Goal: Task Accomplishment & Management: Manage account settings

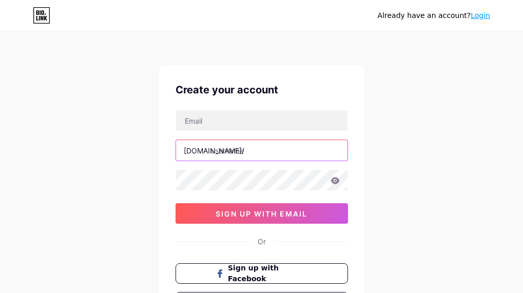
click at [226, 151] on input "text" at bounding box center [261, 150] width 171 height 21
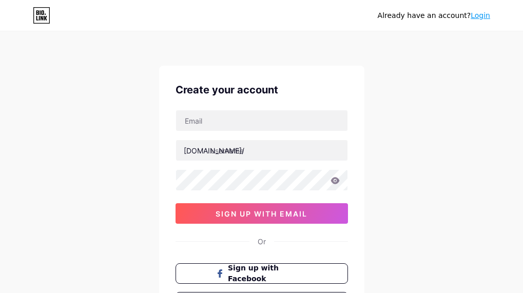
click at [480, 18] on link "Login" at bounding box center [479, 15] width 19 height 8
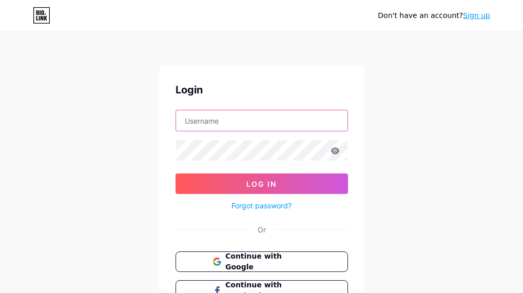
type input "[EMAIL_ADDRESS][DOMAIN_NAME]"
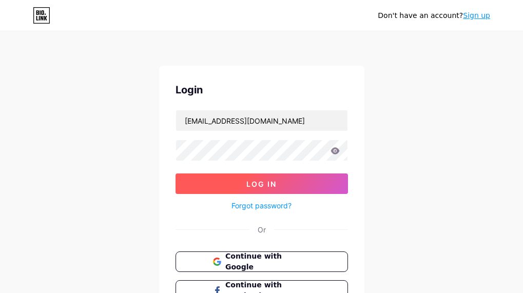
click at [255, 181] on span "Log In" at bounding box center [261, 184] width 30 height 9
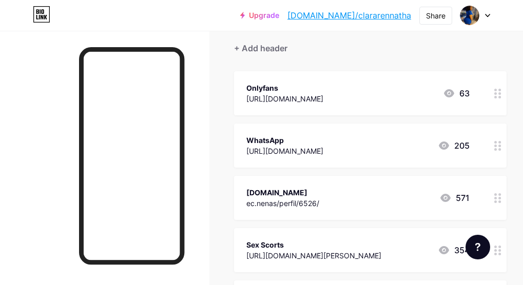
scroll to position [119, 0]
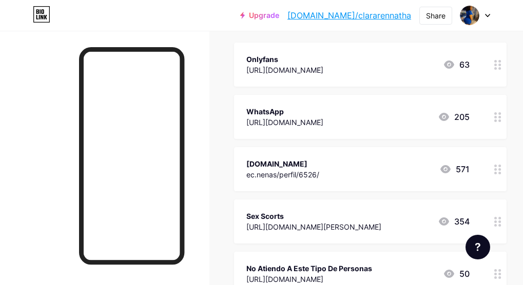
click at [449, 115] on icon at bounding box center [444, 117] width 10 height 8
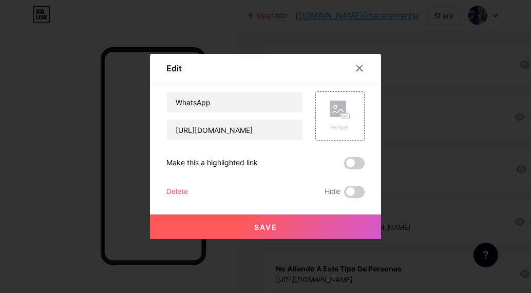
click at [179, 188] on div "Delete" at bounding box center [177, 192] width 22 height 12
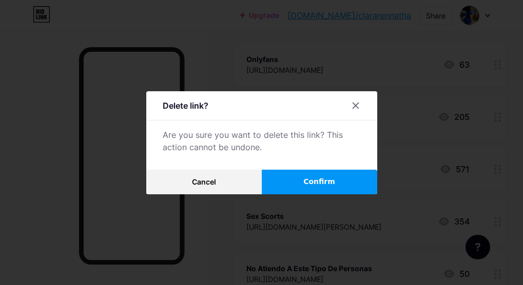
click at [300, 186] on button "Confirm" at bounding box center [319, 182] width 115 height 25
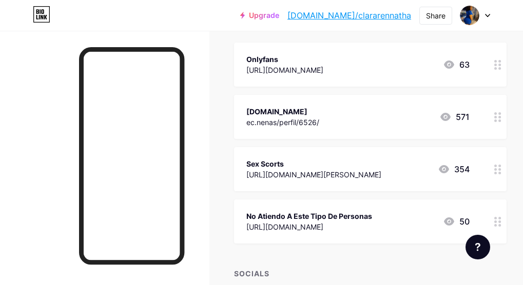
click at [469, 74] on div "Onlyfans [URL][DOMAIN_NAME] 63" at bounding box center [357, 65] width 223 height 24
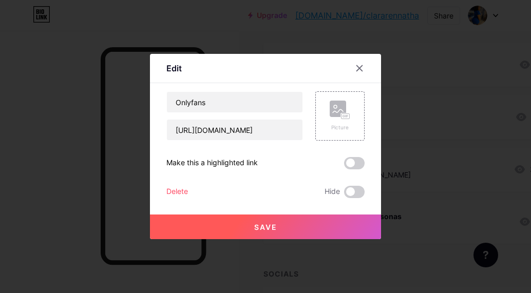
click at [169, 189] on div "Delete" at bounding box center [177, 192] width 22 height 12
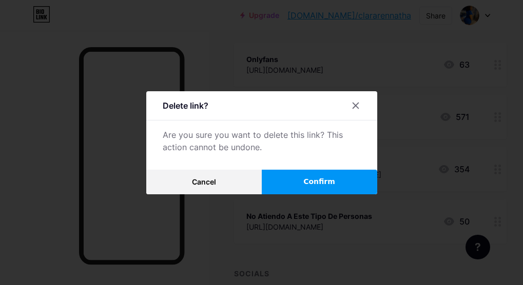
click at [297, 179] on button "Confirm" at bounding box center [319, 182] width 115 height 25
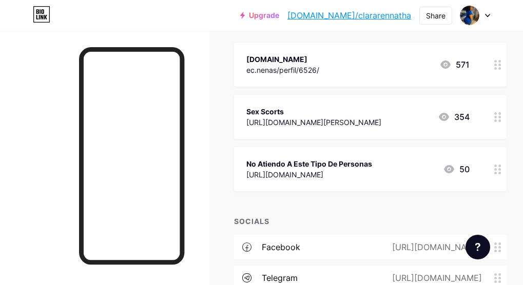
click at [469, 64] on div "[DOMAIN_NAME] ec.nenas/perfil/6526/ 571" at bounding box center [357, 65] width 223 height 24
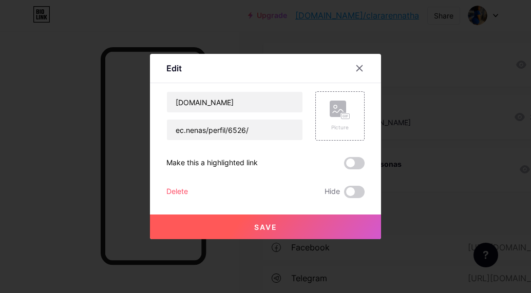
click at [184, 189] on div "Delete" at bounding box center [177, 192] width 22 height 12
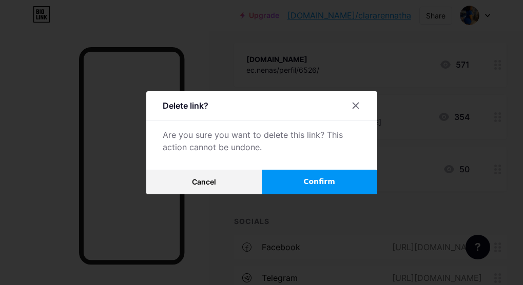
click at [330, 187] on span "Confirm" at bounding box center [319, 181] width 32 height 11
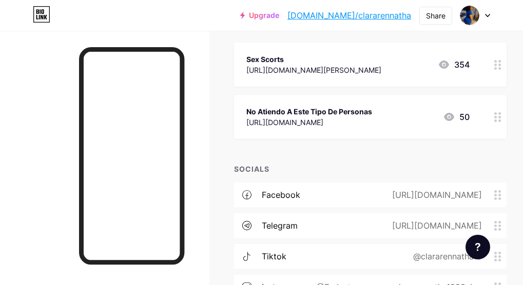
click at [469, 116] on div "No Atiendo A Este Tipo De Personas [URL][DOMAIN_NAME] 50" at bounding box center [357, 117] width 223 height 24
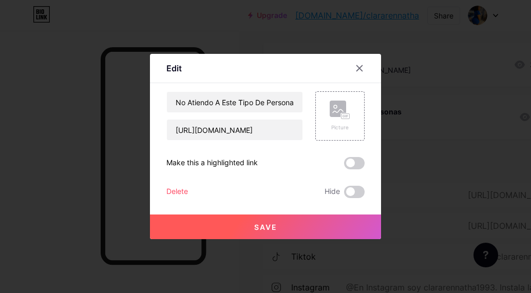
click at [182, 190] on div "Delete" at bounding box center [177, 192] width 22 height 12
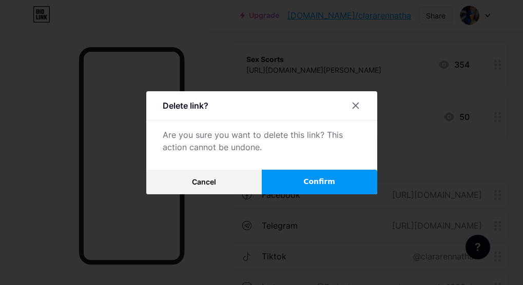
click at [321, 178] on button "Confirm" at bounding box center [319, 182] width 115 height 25
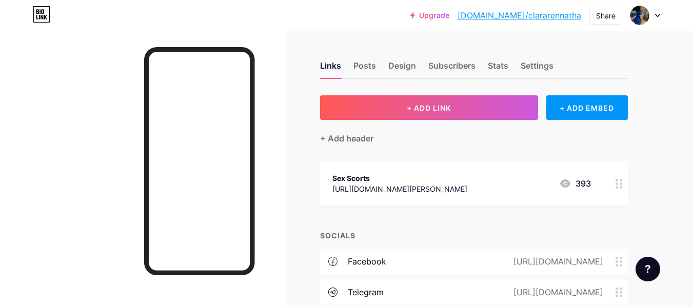
click at [618, 186] on icon at bounding box center [619, 184] width 7 height 10
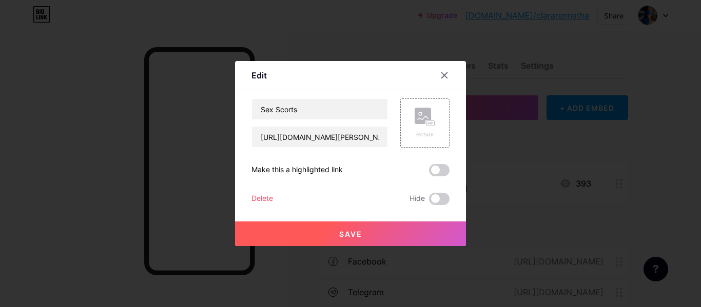
click at [263, 203] on div "Delete" at bounding box center [262, 199] width 22 height 12
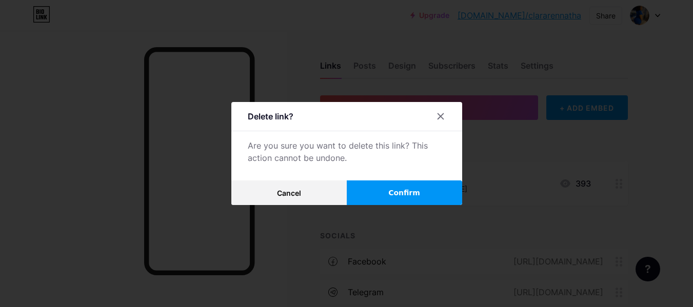
click at [428, 198] on button "Confirm" at bounding box center [404, 193] width 115 height 25
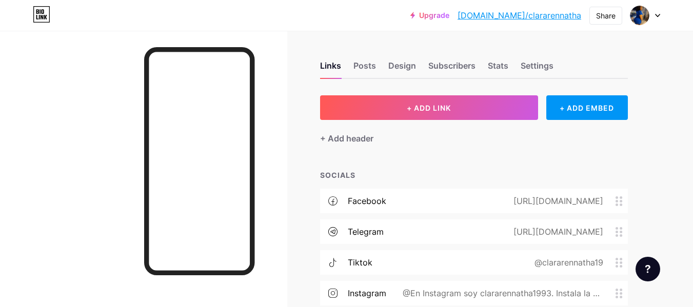
click at [570, 205] on div "[URL][DOMAIN_NAME]" at bounding box center [556, 201] width 119 height 12
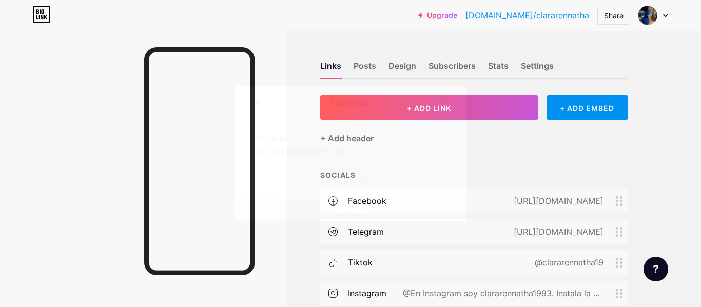
click at [347, 178] on div "Remove icon" at bounding box center [350, 179] width 198 height 11
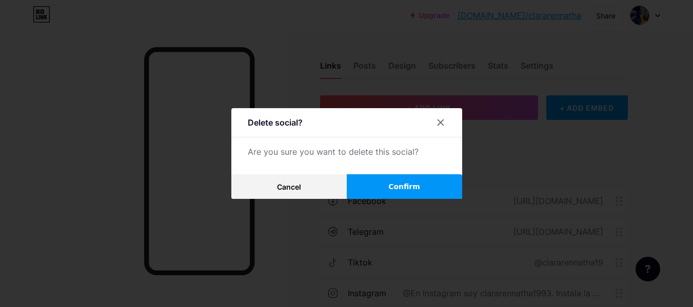
click at [419, 189] on span "Confirm" at bounding box center [404, 187] width 32 height 11
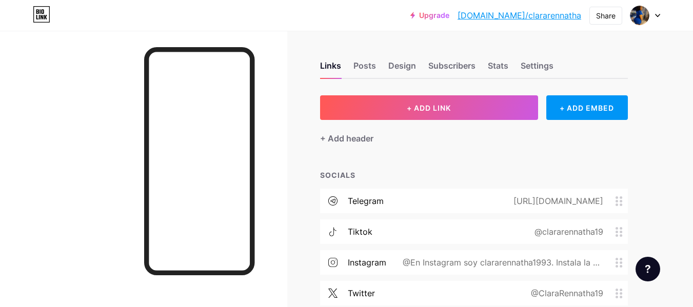
click at [499, 198] on div "[URL][DOMAIN_NAME]" at bounding box center [556, 201] width 119 height 12
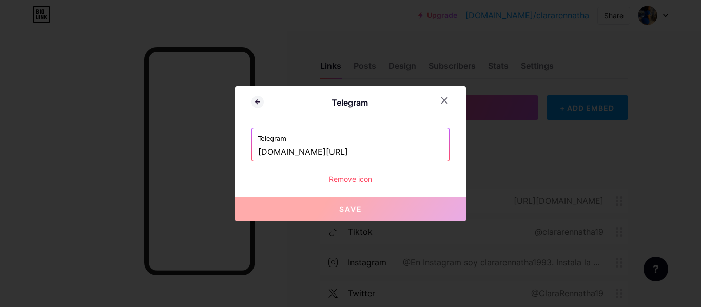
click at [662, 195] on div at bounding box center [350, 153] width 701 height 307
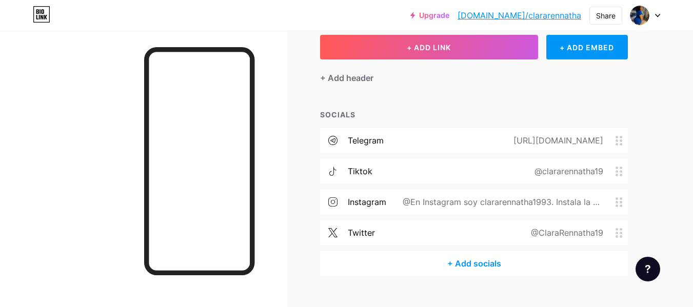
scroll to position [80, 0]
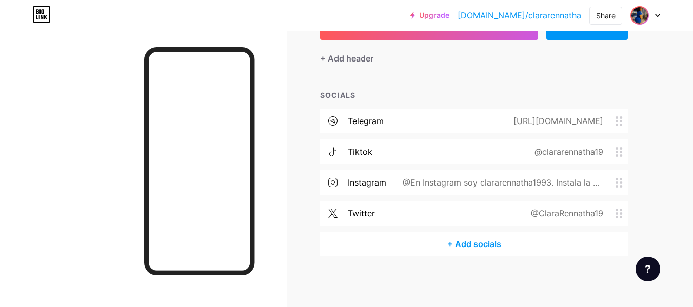
click at [643, 8] on img at bounding box center [640, 15] width 16 height 16
